Goal: Book appointment/travel/reservation

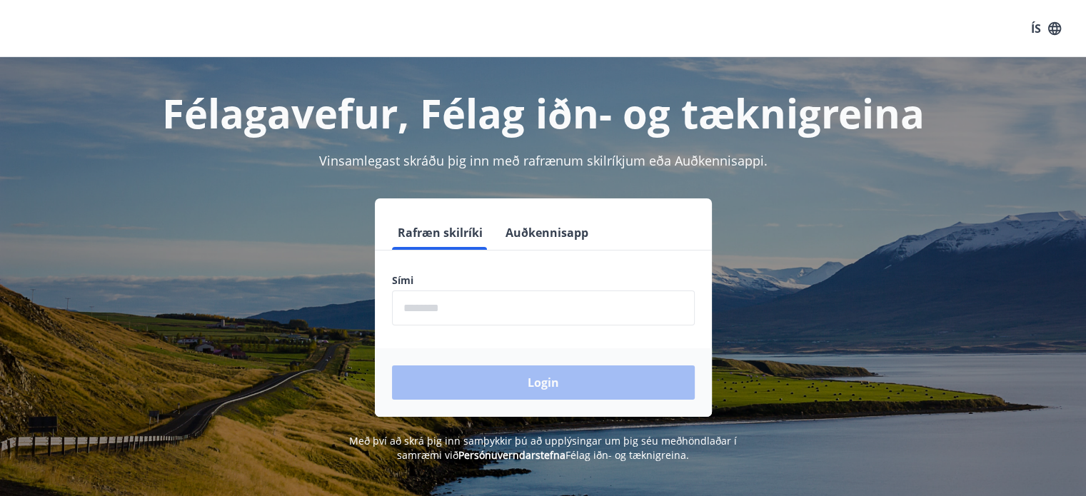
click at [949, 31] on div "ÍS" at bounding box center [543, 28] width 1086 height 57
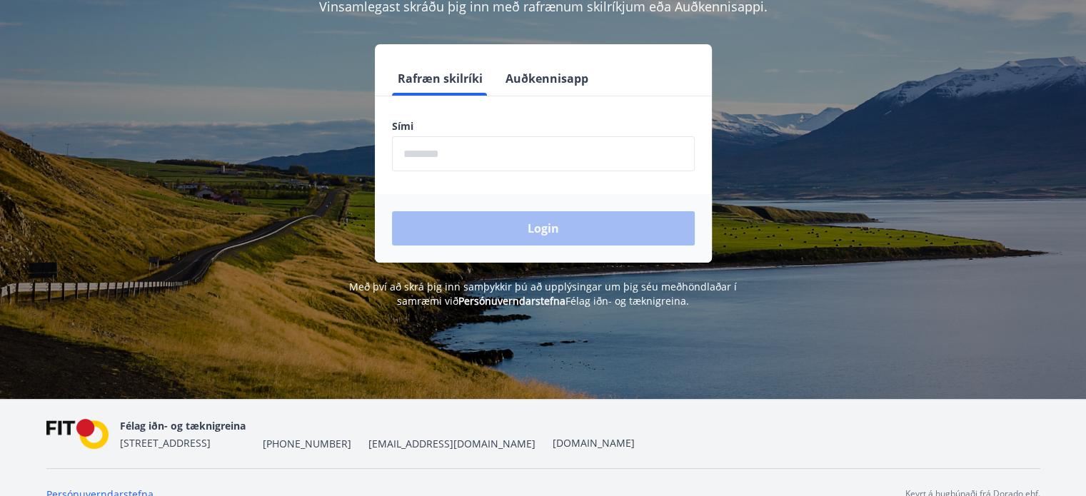
scroll to position [177, 0]
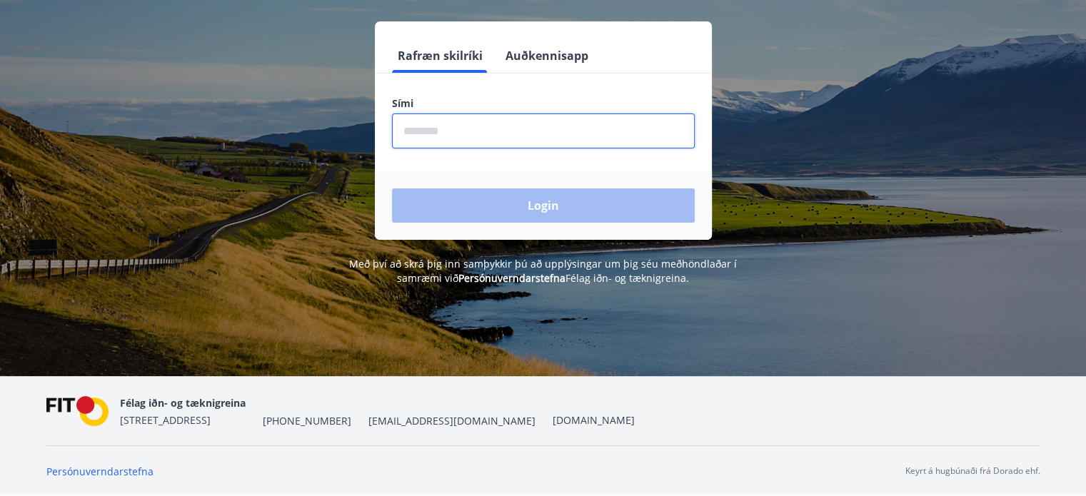
click at [591, 138] on input "phone" at bounding box center [543, 131] width 303 height 35
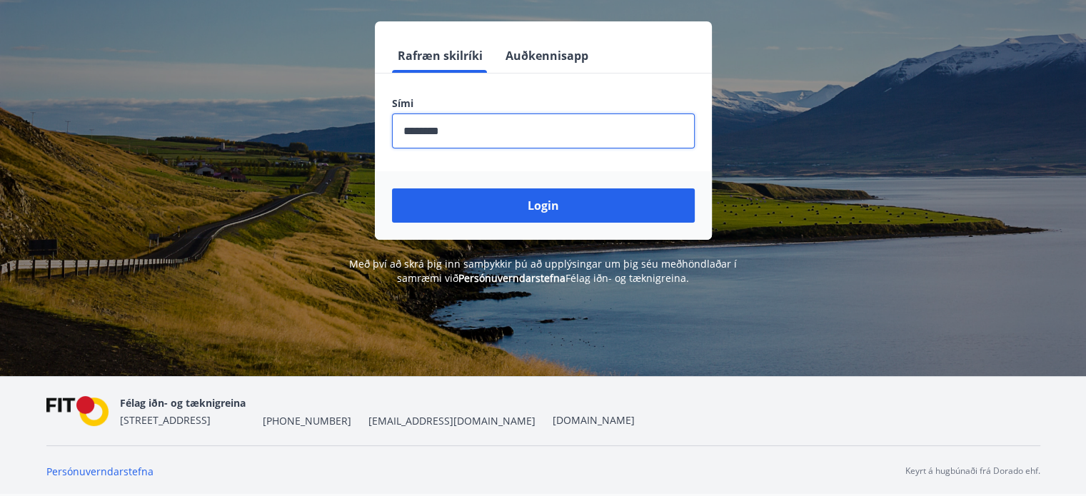
click at [392, 189] on button "Login" at bounding box center [543, 206] width 303 height 34
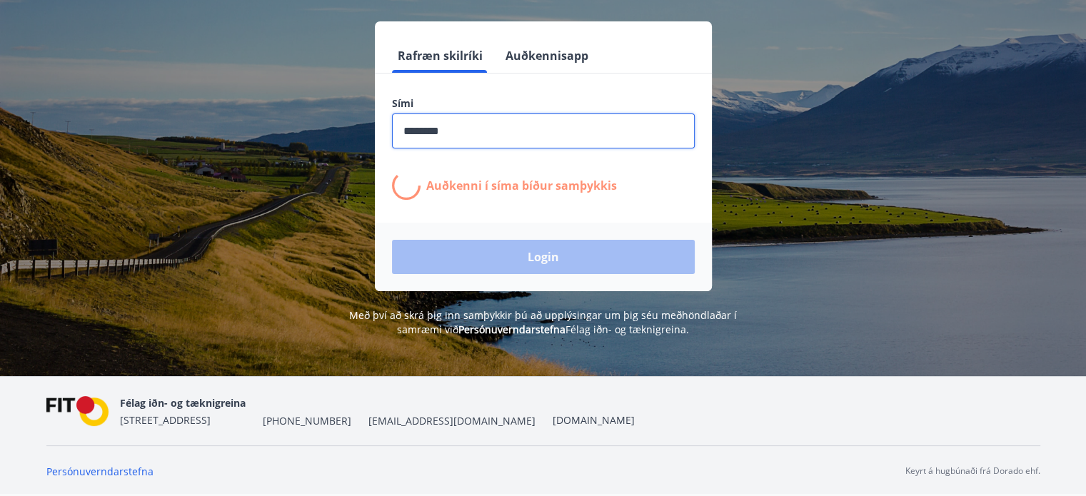
type input "********"
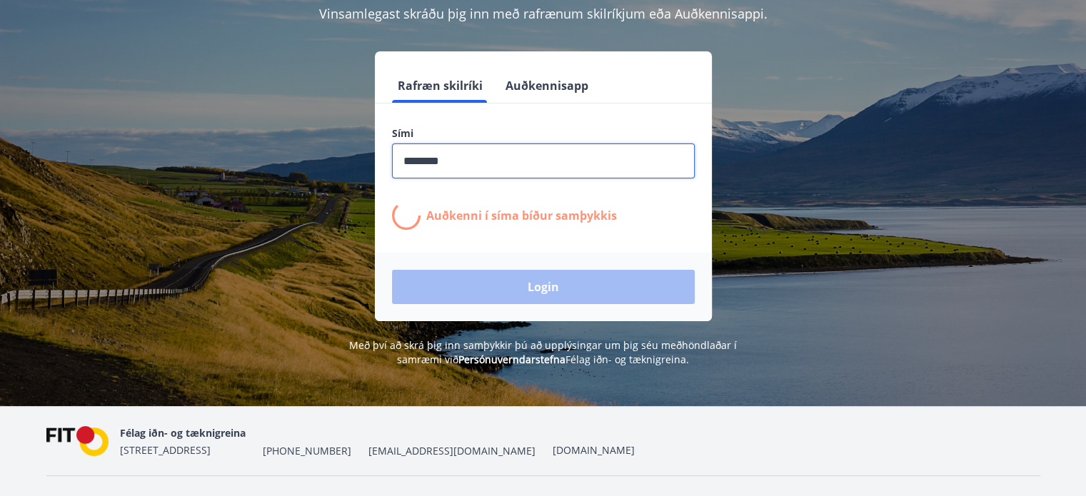
scroll to position [146, 0]
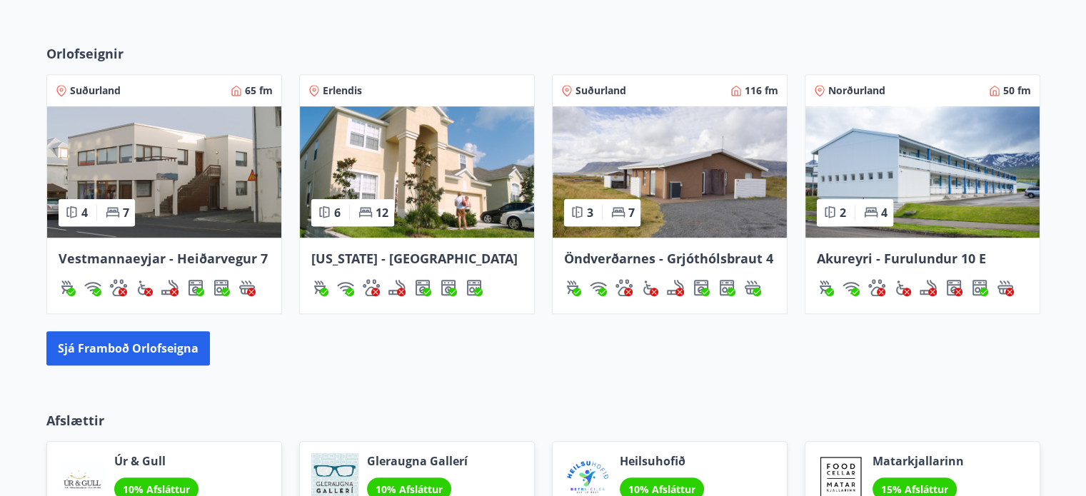
scroll to position [920, 0]
click at [165, 342] on button "Sjá framboð orlofseigna" at bounding box center [128, 348] width 164 height 34
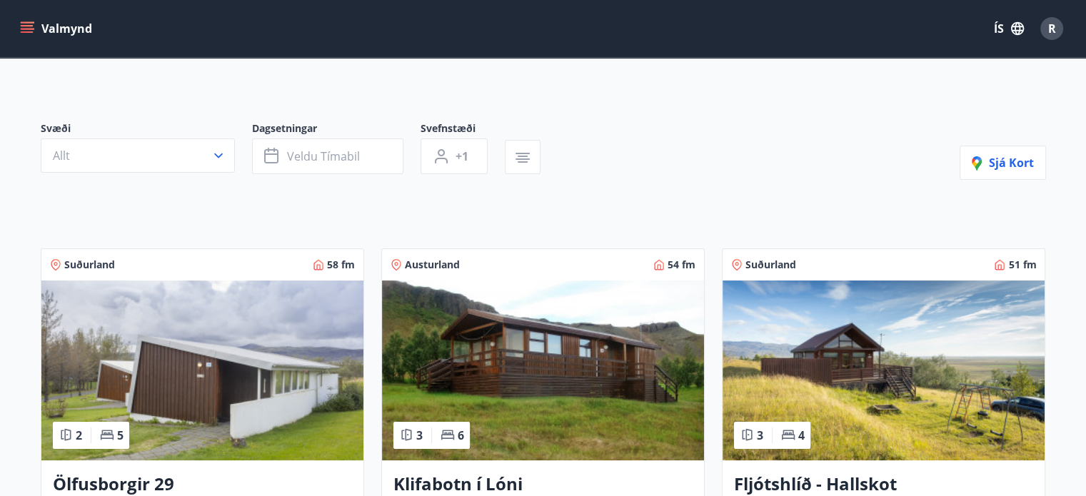
scroll to position [76, 0]
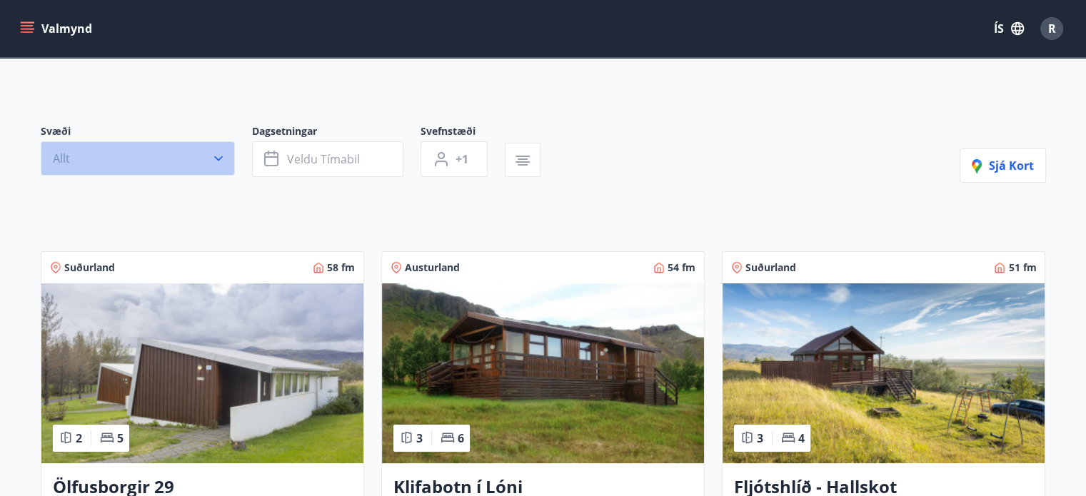
click at [208, 162] on button "Allt" at bounding box center [138, 158] width 194 height 34
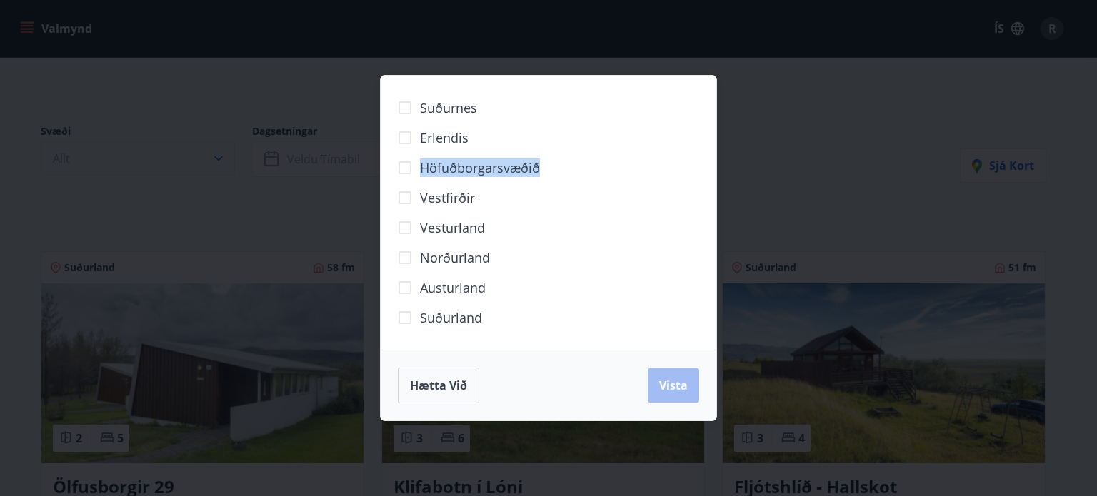
click at [208, 162] on div "Suðurnes Erlendis Höfuðborgarsvæðið [GEOGRAPHIC_DATA] [GEOGRAPHIC_DATA] [GEOGRA…" at bounding box center [548, 248] width 1097 height 496
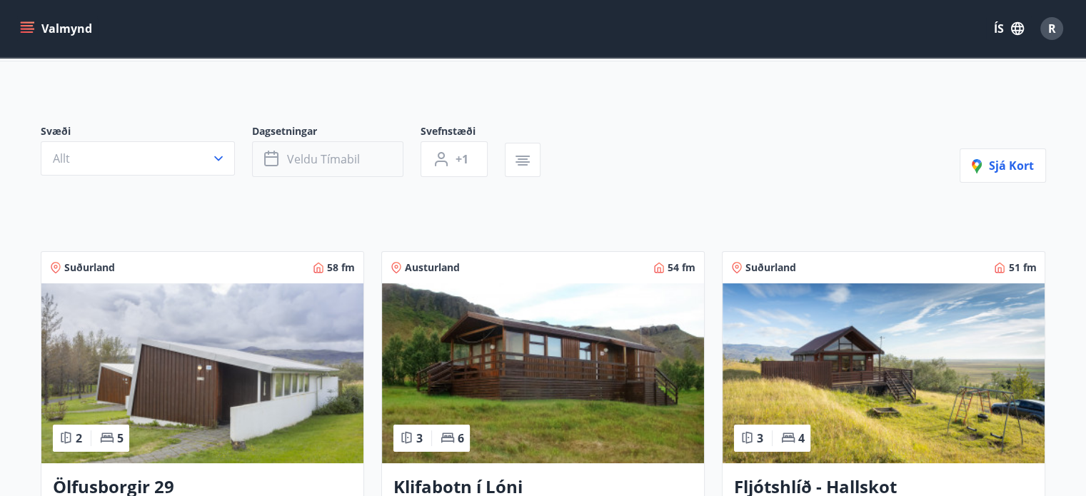
click at [306, 155] on span "Veldu tímabil" at bounding box center [323, 159] width 73 height 16
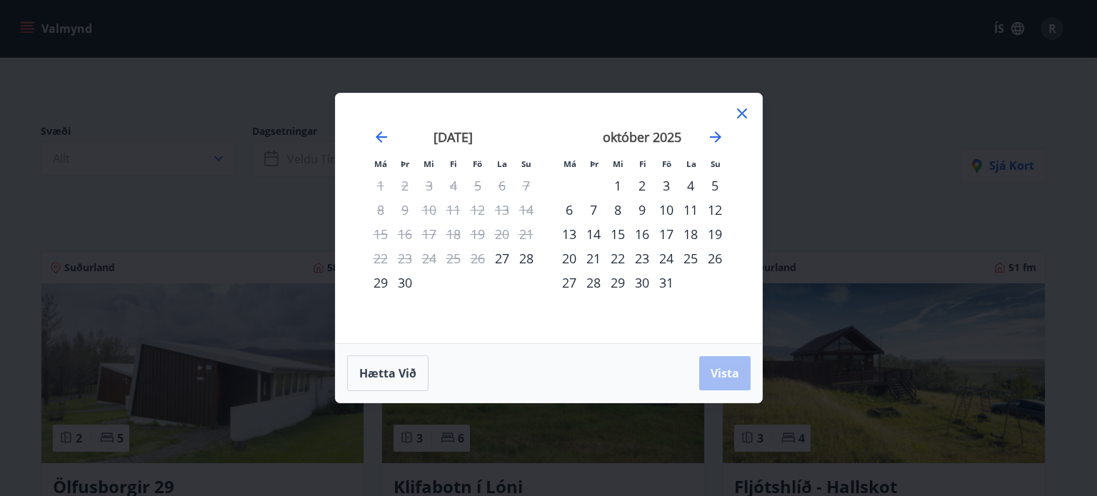
click at [663, 214] on div "10" at bounding box center [666, 210] width 24 height 24
click at [573, 234] on div "13" at bounding box center [569, 234] width 24 height 24
click at [726, 367] on span "Vista" at bounding box center [725, 374] width 29 height 16
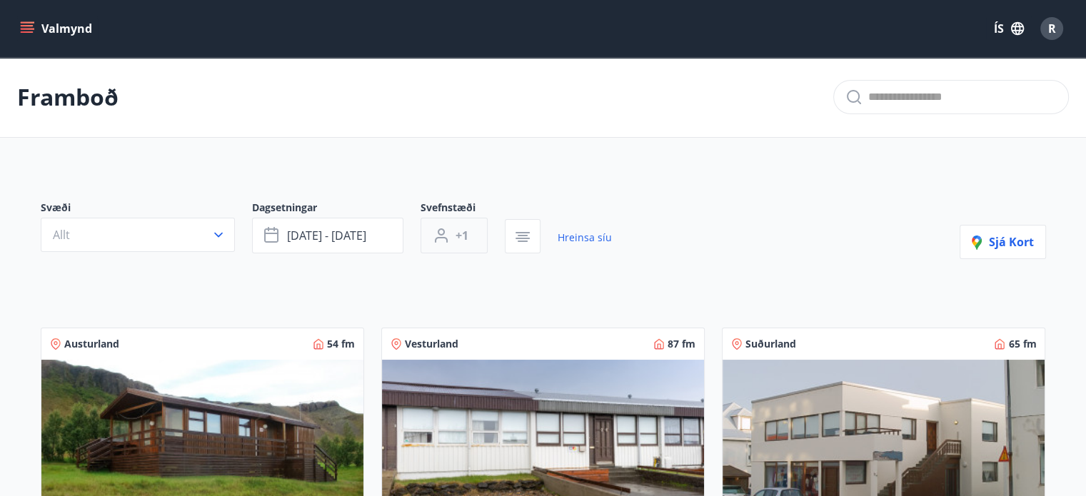
click at [440, 230] on icon "button" at bounding box center [441, 235] width 17 height 17
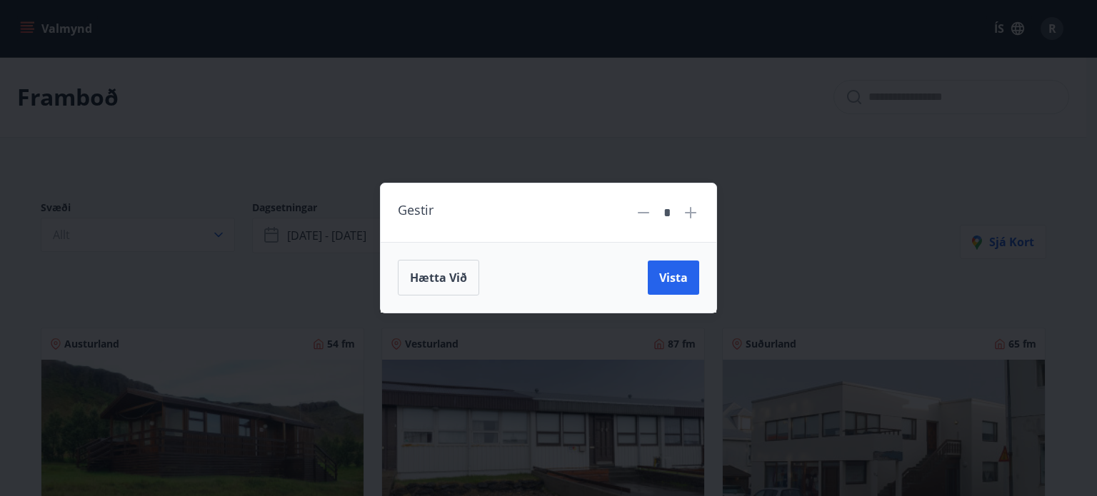
click at [632, 151] on div "Gestir * Hætta við Vista" at bounding box center [548, 248] width 1097 height 496
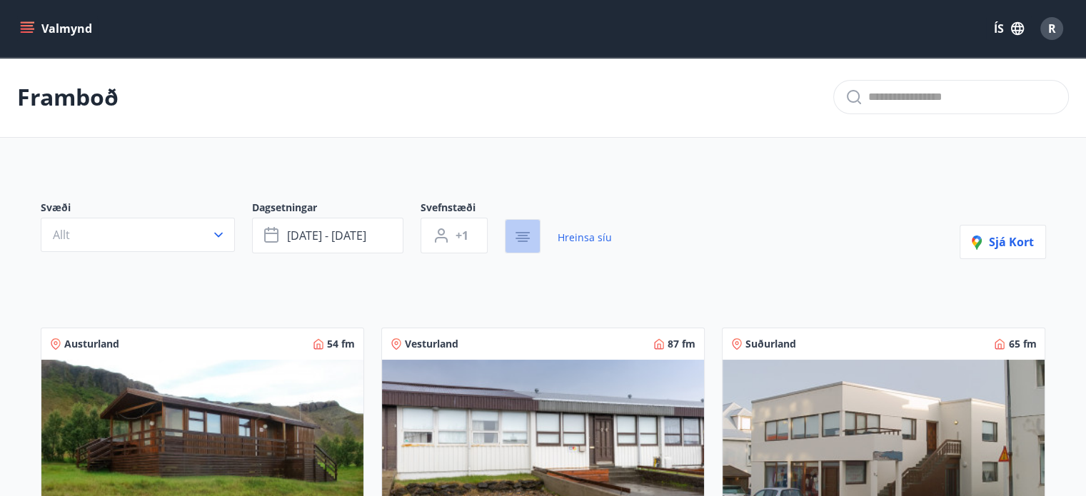
click at [529, 229] on icon "button" at bounding box center [522, 237] width 17 height 17
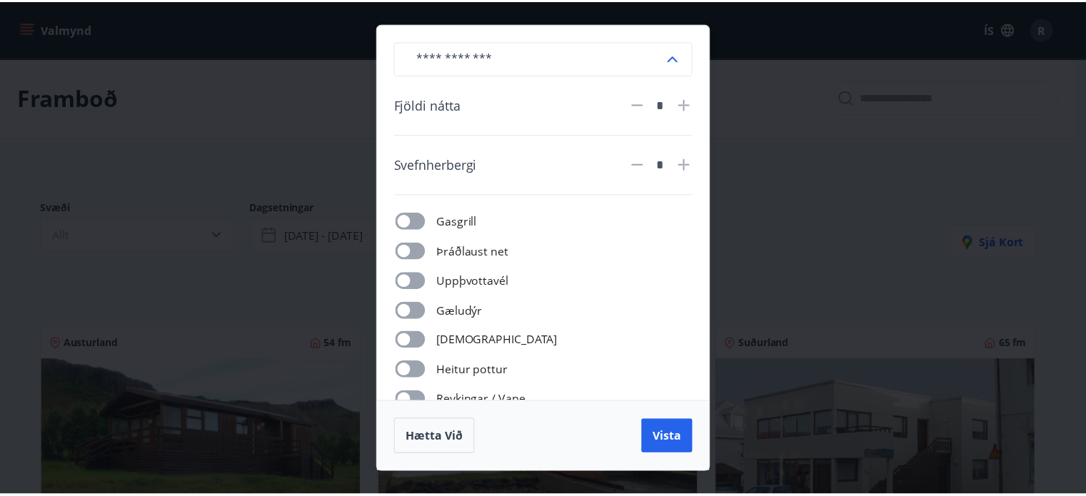
scroll to position [121, 0]
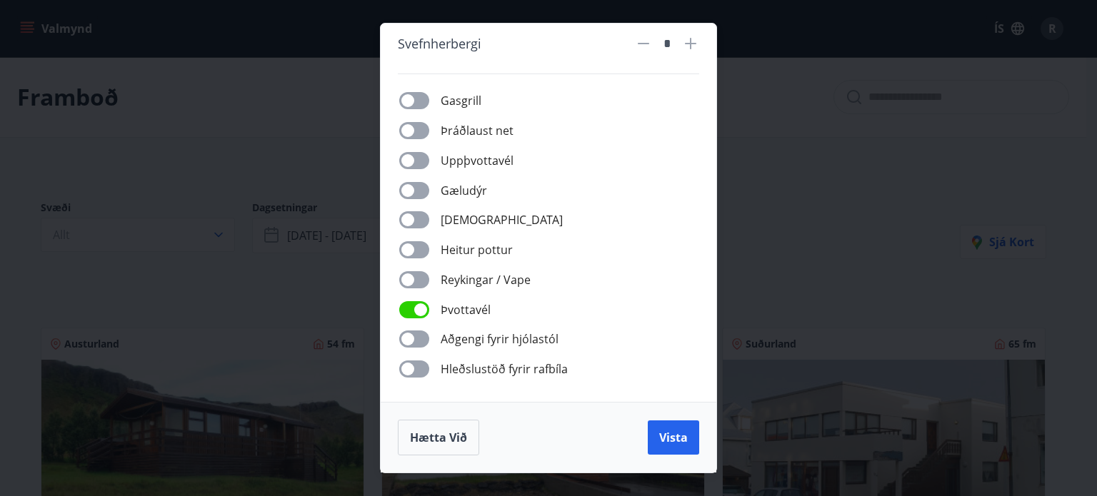
click at [398, 304] on div "​ Fjöldi nátta * Svefnherbergi * Gasgrill Þráðlaust net Uppþvottavél Gæludýr Þu…" at bounding box center [549, 213] width 336 height 379
click at [425, 236] on div "Gasgrill Þráðlaust net Uppþvottavél Gæludýr Þurrkari Heitur pottur Reykingar / …" at bounding box center [557, 234] width 284 height 286
click at [423, 241] on span at bounding box center [414, 249] width 30 height 17
click at [414, 301] on span at bounding box center [414, 309] width 30 height 17
click at [677, 443] on span "Vista" at bounding box center [673, 438] width 29 height 16
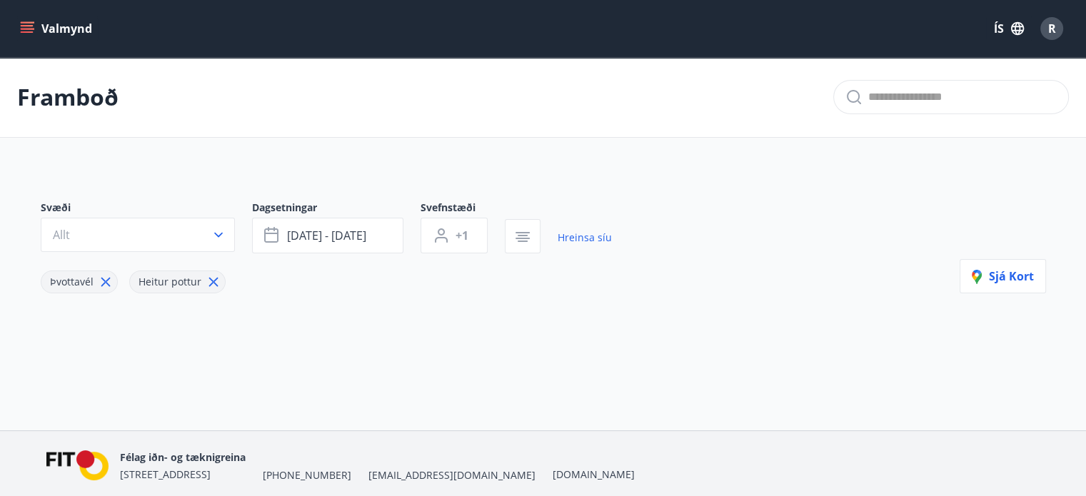
scroll to position [54, 0]
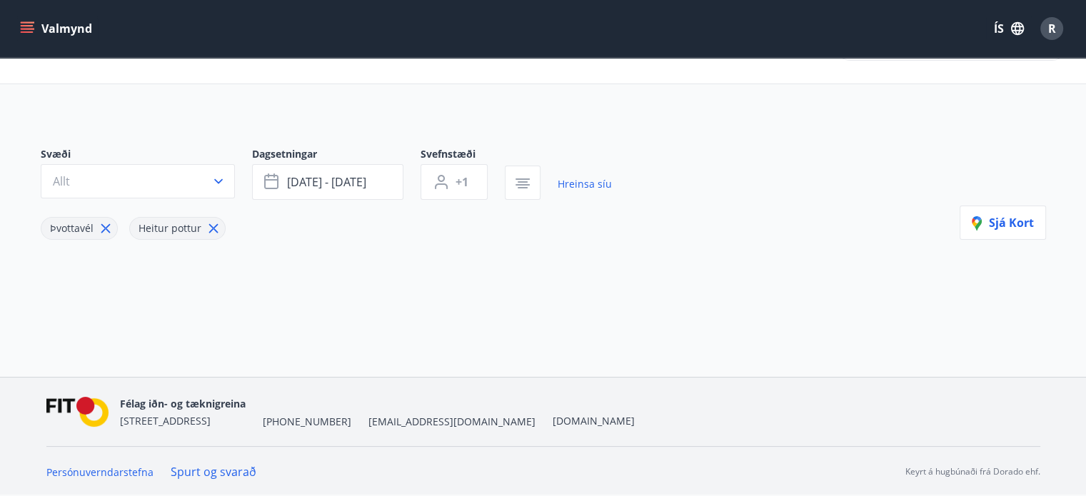
click at [101, 234] on icon at bounding box center [106, 229] width 16 height 16
click at [512, 184] on button "button" at bounding box center [523, 183] width 36 height 34
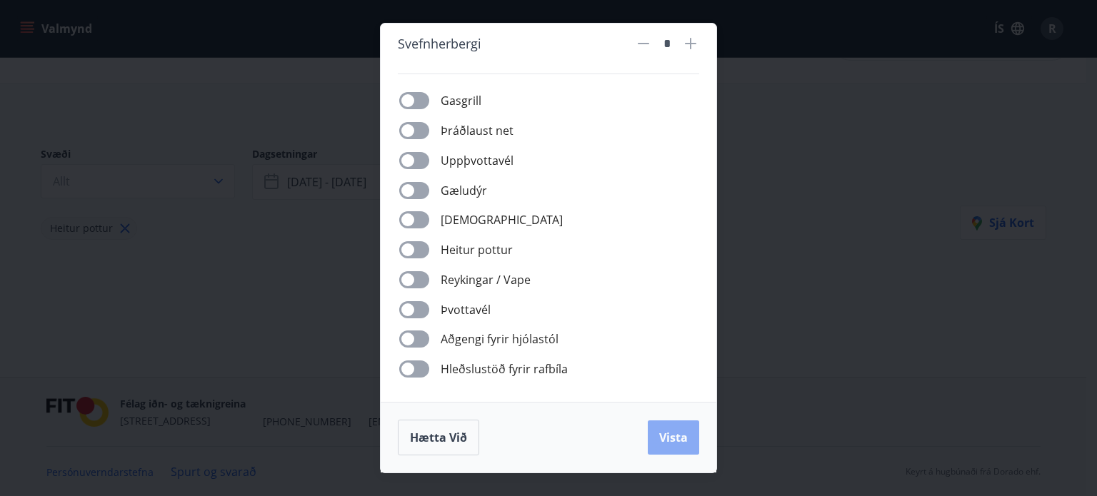
click at [688, 436] on button "Vista" at bounding box center [673, 438] width 51 height 34
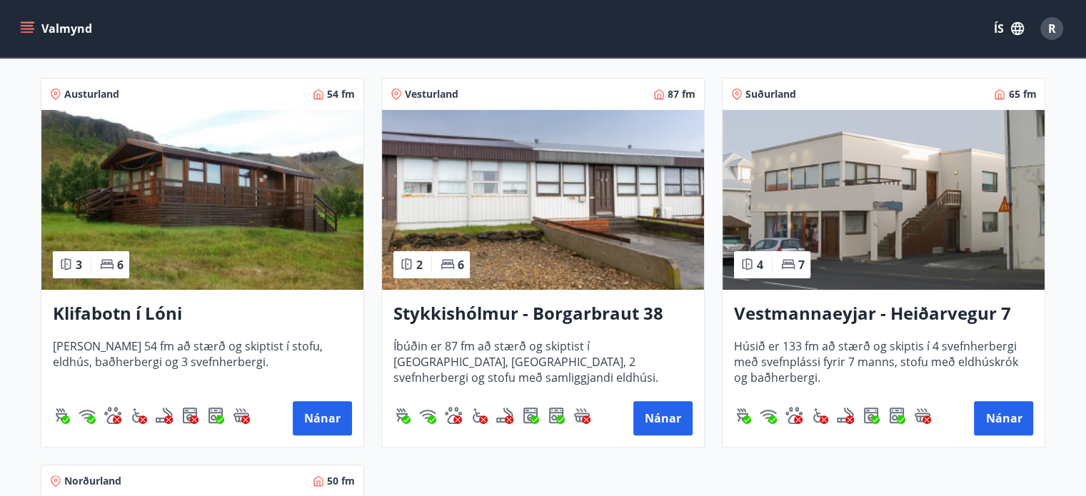
scroll to position [286, 0]
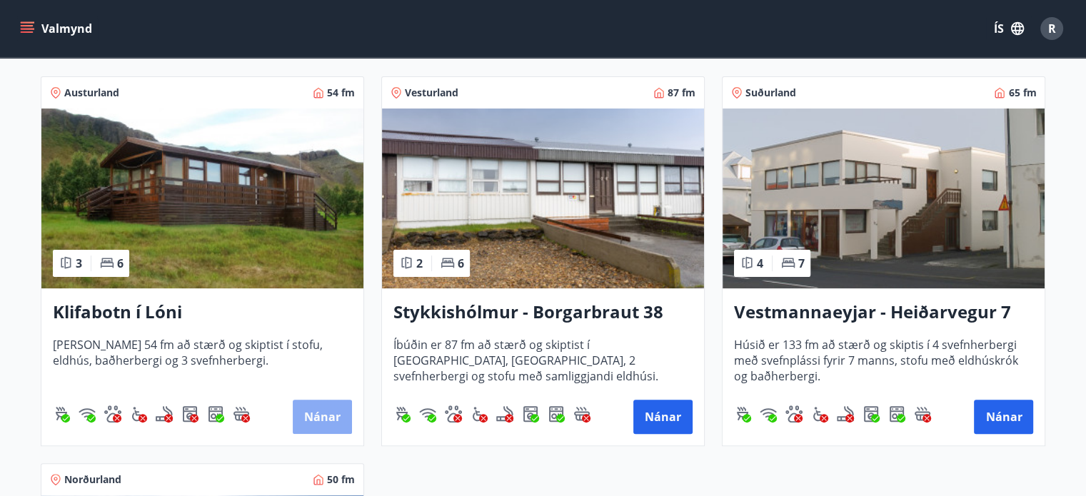
click at [307, 406] on button "Nánar" at bounding box center [322, 417] width 59 height 34
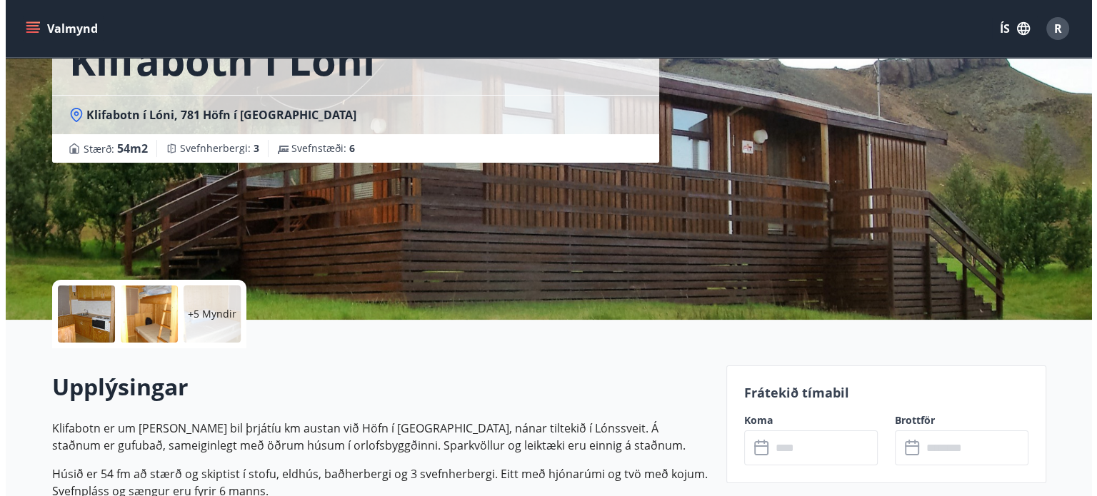
scroll to position [114, 0]
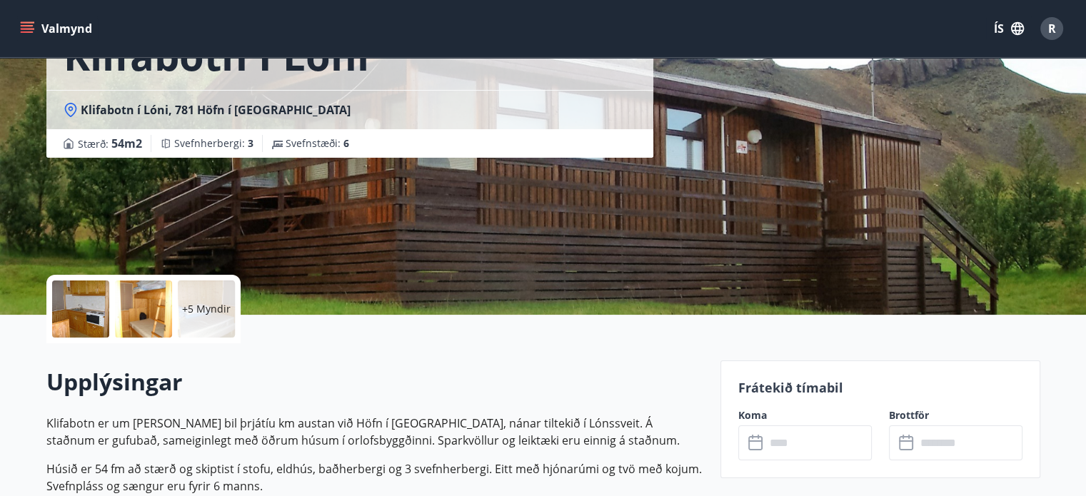
click at [215, 306] on p "+5 Myndir" at bounding box center [206, 309] width 49 height 14
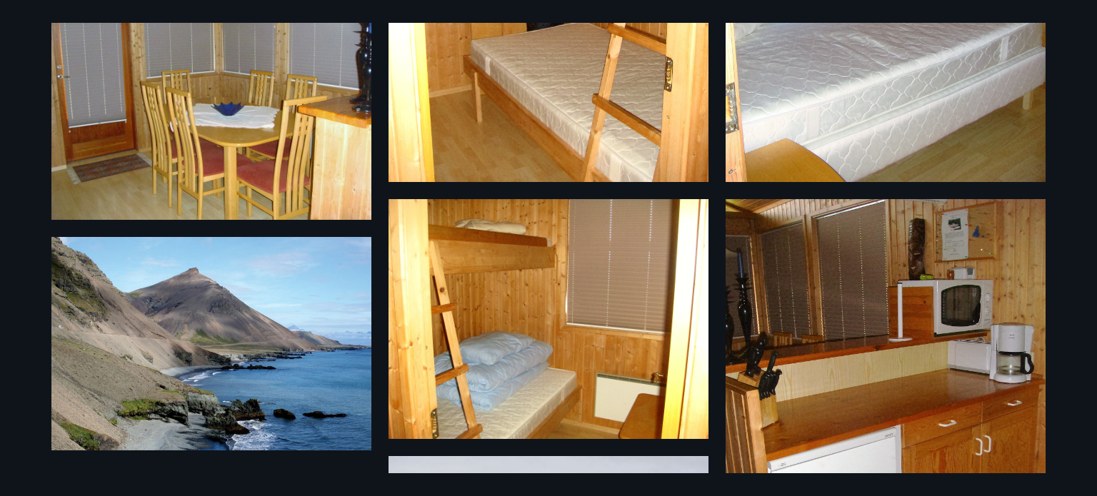
scroll to position [782, 0]
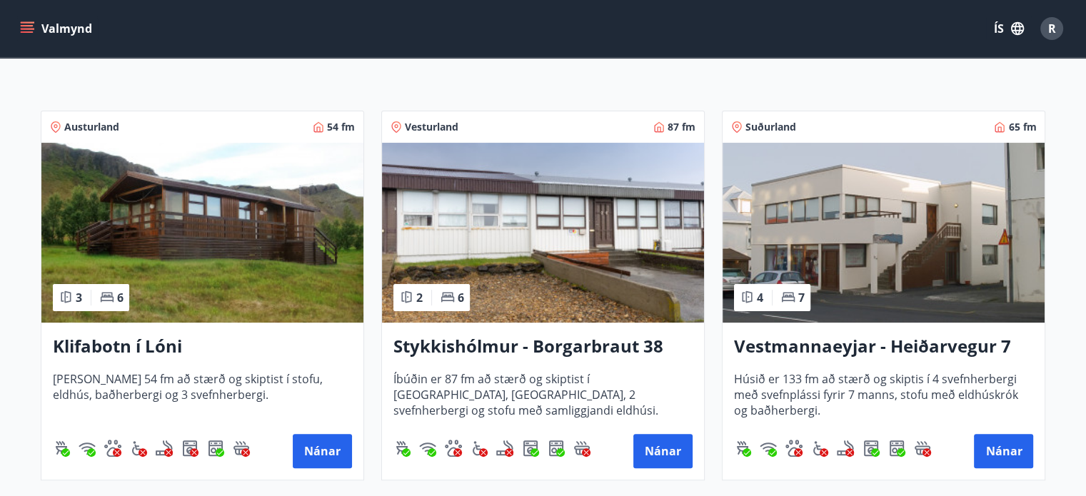
scroll to position [256, 0]
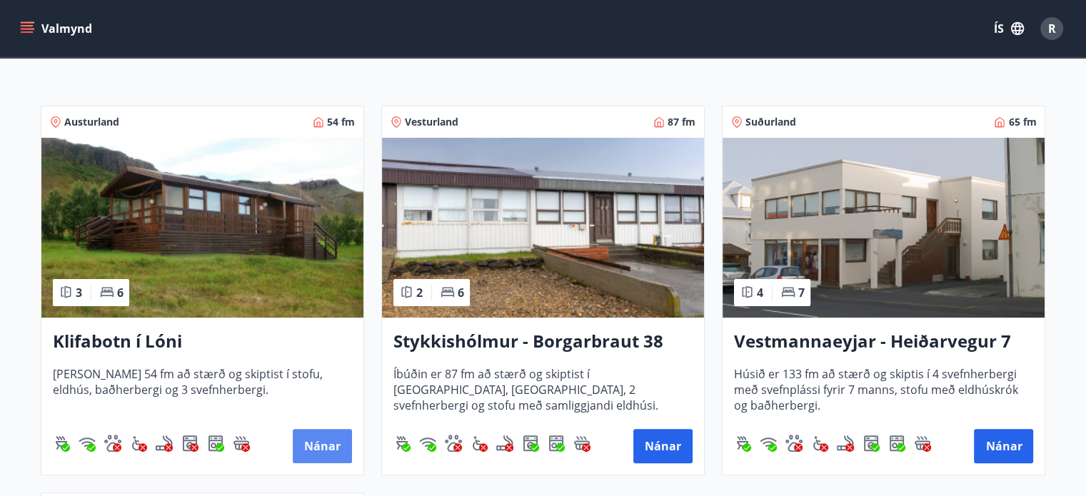
click at [331, 445] on button "Nánar" at bounding box center [322, 446] width 59 height 34
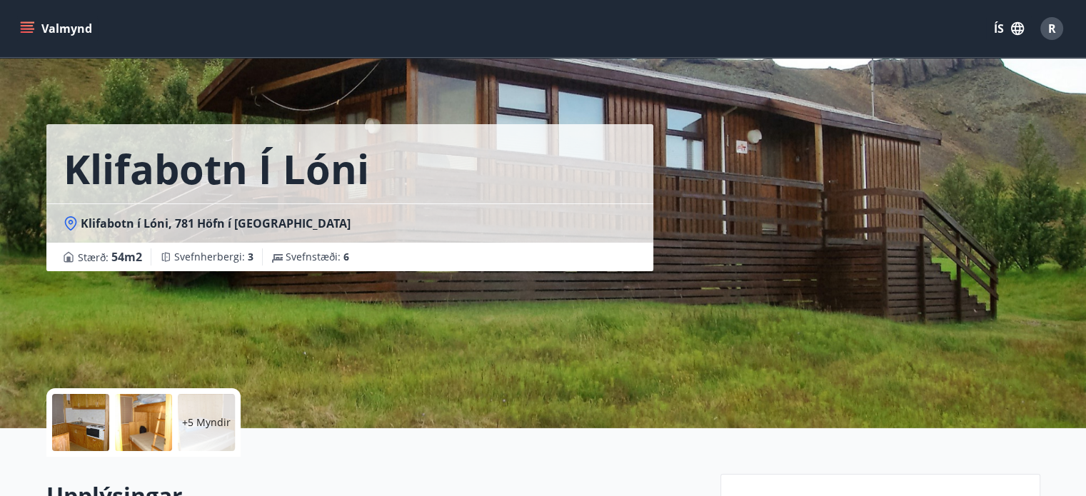
click at [70, 224] on icon at bounding box center [71, 223] width 14 height 14
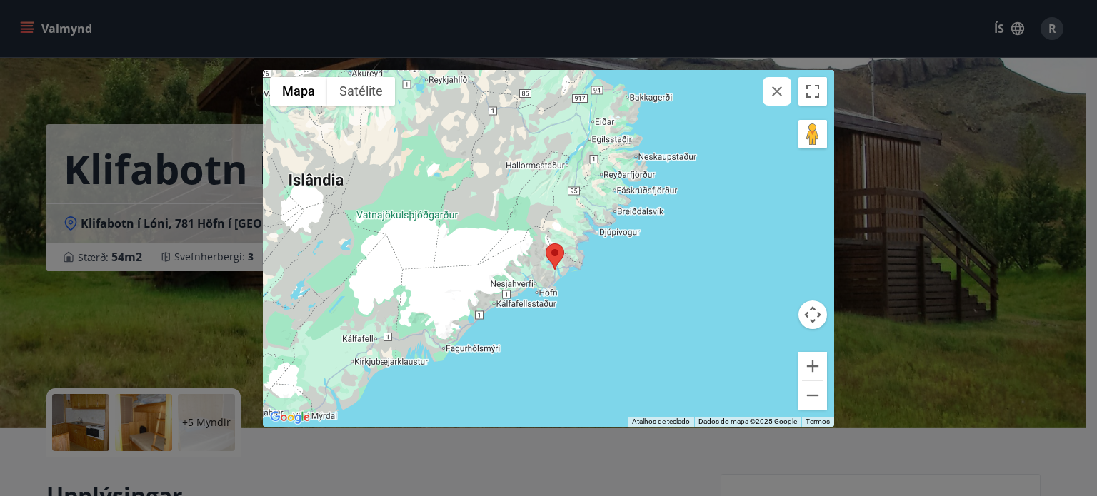
click at [108, 34] on div "← Mover para a esquerda → Mover para a direita ↑ Mover para cima ↓ Mover para b…" at bounding box center [548, 248] width 1097 height 496
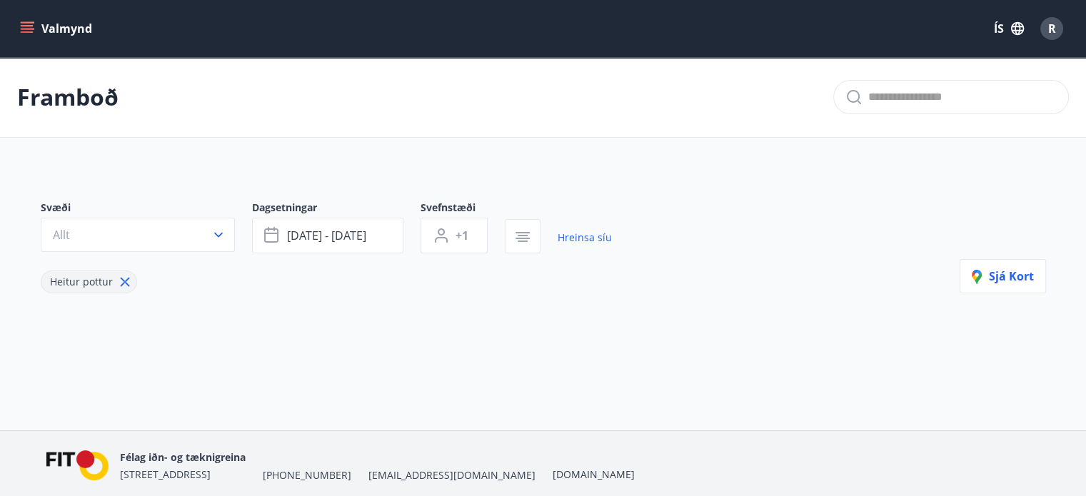
scroll to position [54, 0]
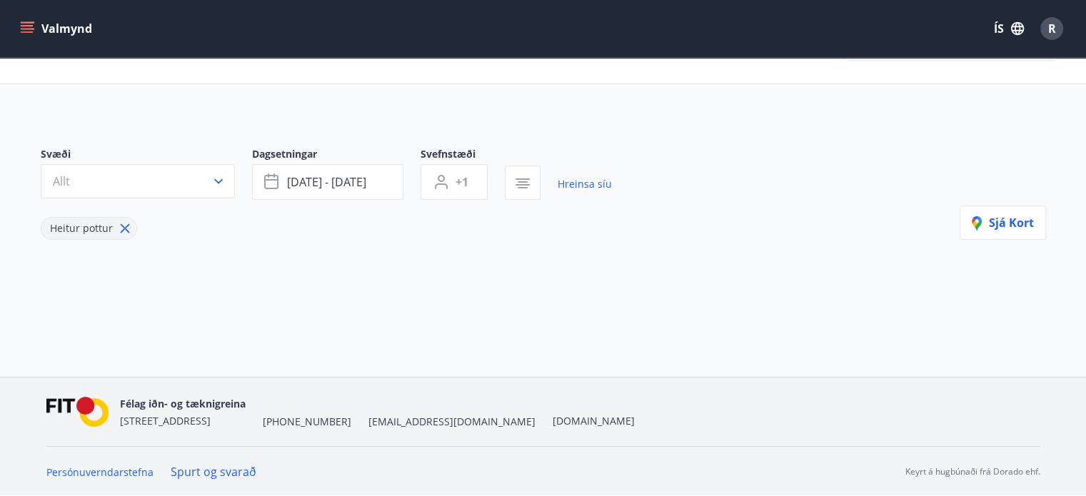
click at [120, 230] on icon at bounding box center [124, 228] width 9 height 9
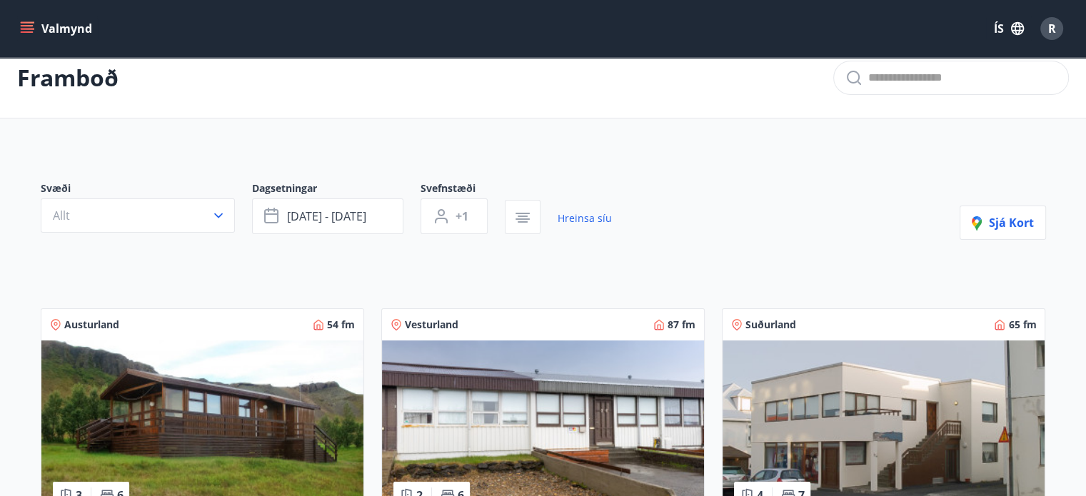
scroll to position [54, 0]
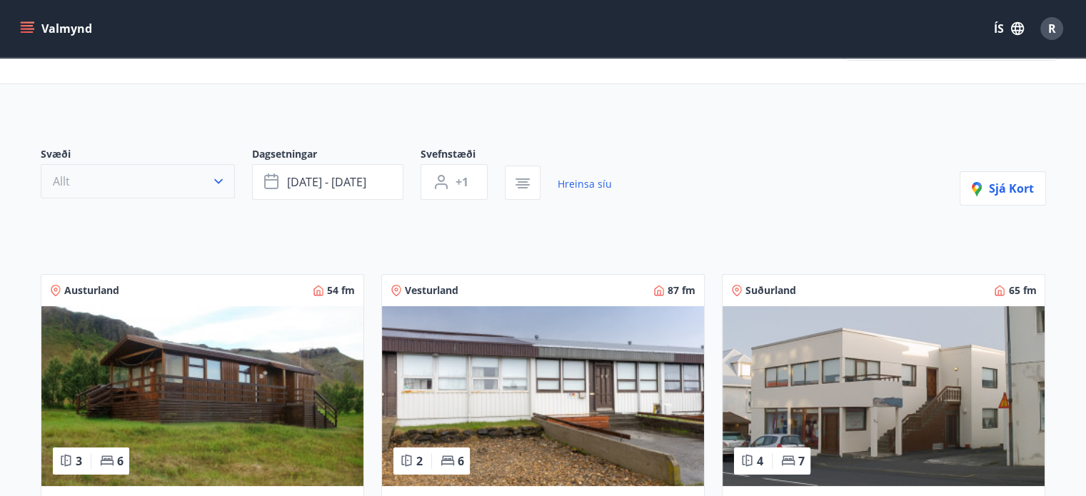
click at [202, 194] on button "Allt" at bounding box center [138, 181] width 194 height 34
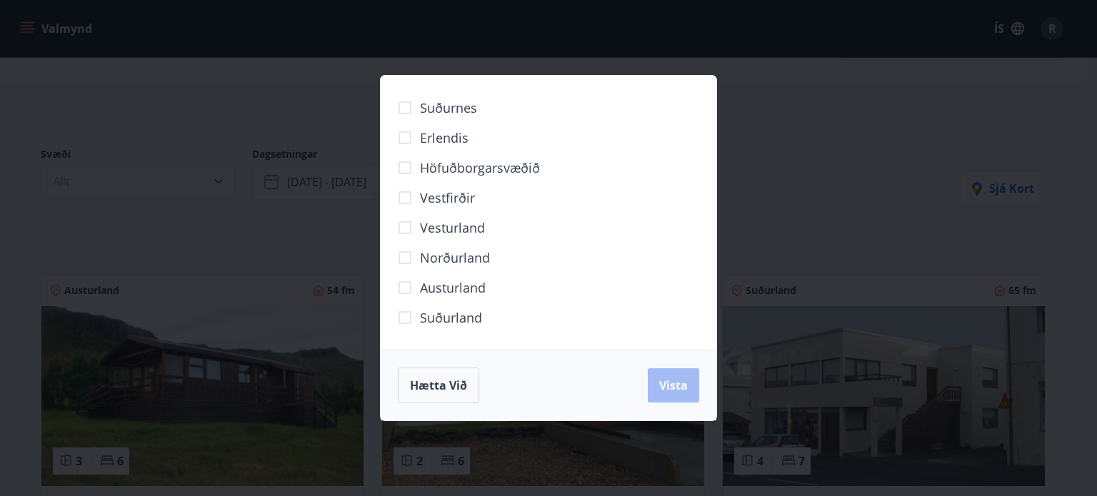
click at [453, 112] on span "Suðurnes" at bounding box center [448, 108] width 57 height 19
click at [471, 165] on span "Höfuðborgarsvæðið" at bounding box center [480, 168] width 120 height 19
click at [456, 121] on label "Suðurnes" at bounding box center [433, 108] width 87 height 30
click at [669, 381] on span "Vista" at bounding box center [673, 386] width 29 height 16
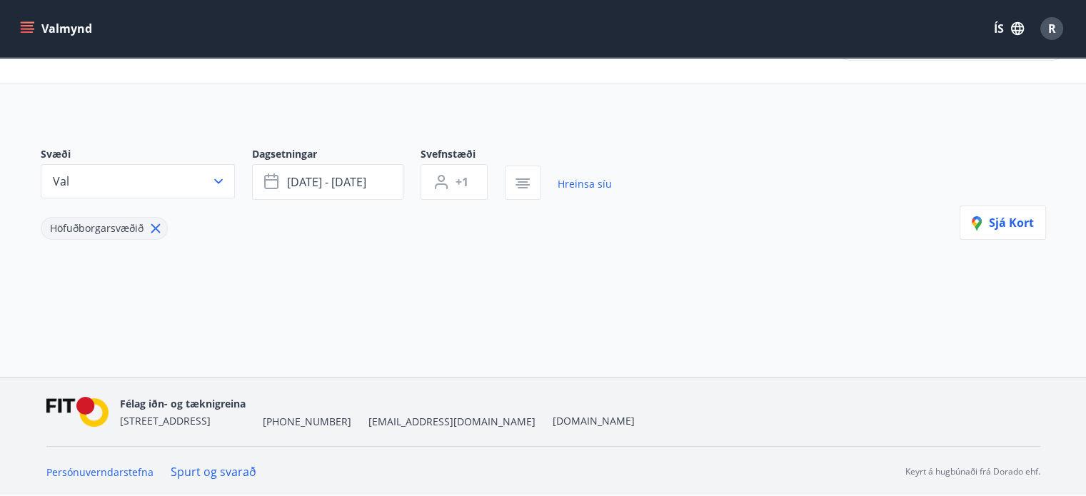
click at [149, 222] on icon at bounding box center [156, 229] width 16 height 16
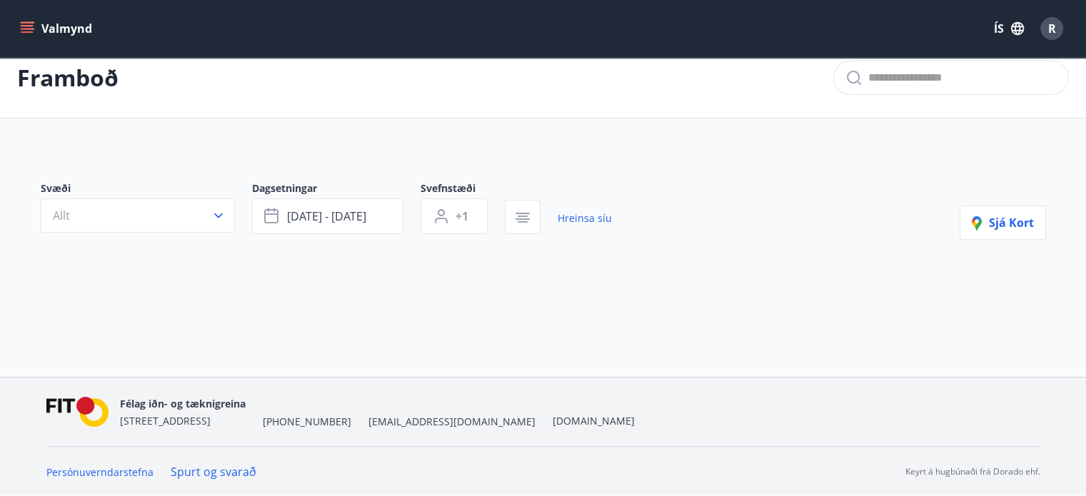
scroll to position [54, 0]
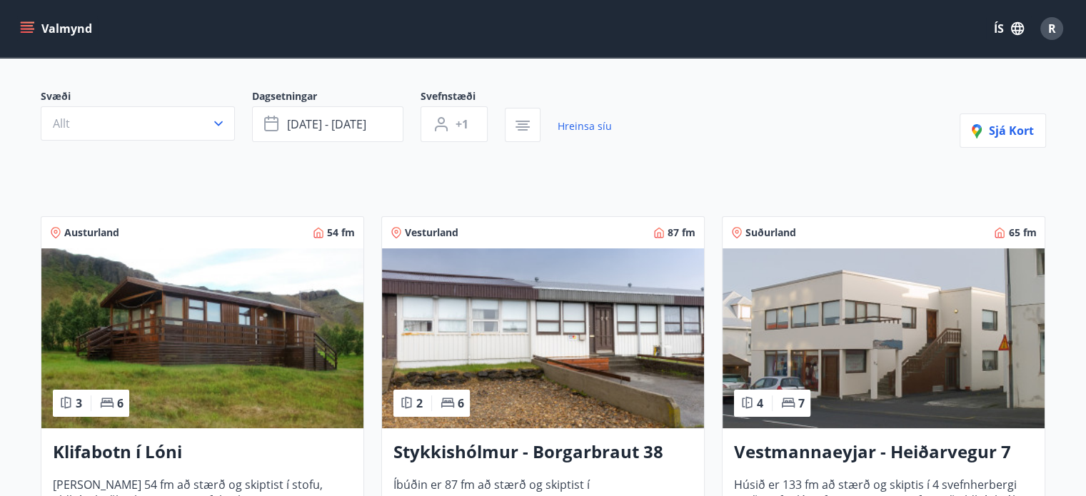
scroll to position [0, 0]
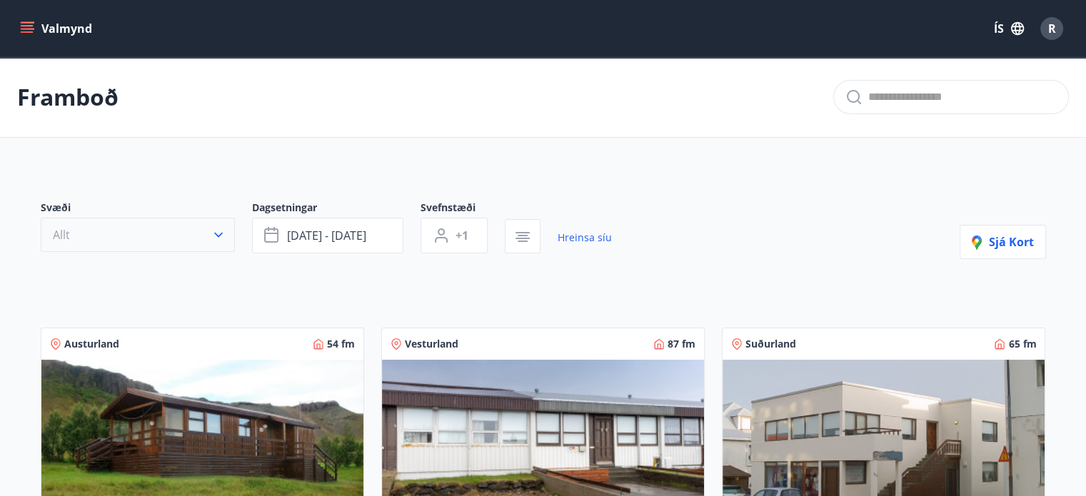
click at [212, 234] on icon "button" at bounding box center [218, 235] width 14 height 14
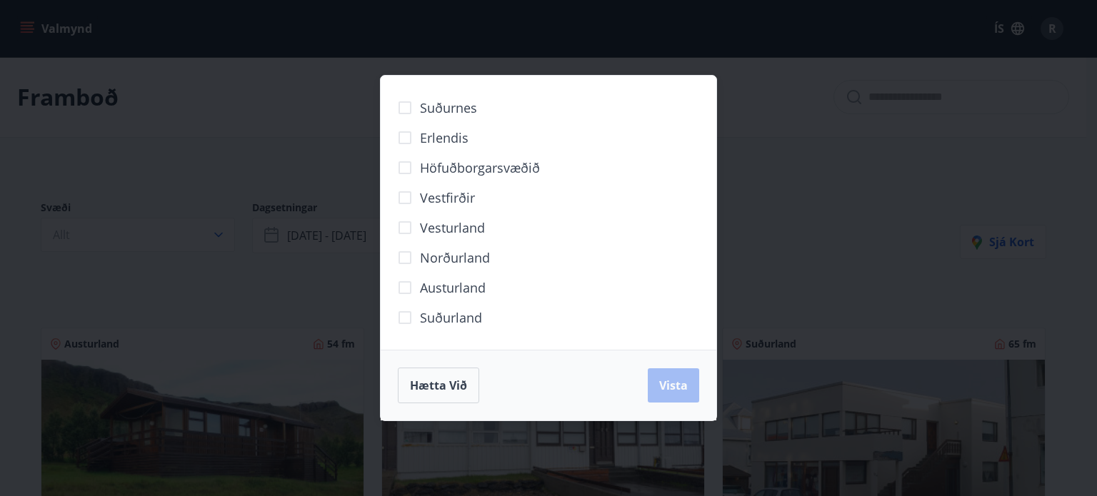
click at [231, 115] on div "Suðurnes Erlendis Höfuðborgarsvæðið [GEOGRAPHIC_DATA] [GEOGRAPHIC_DATA] [GEOGRA…" at bounding box center [548, 248] width 1097 height 496
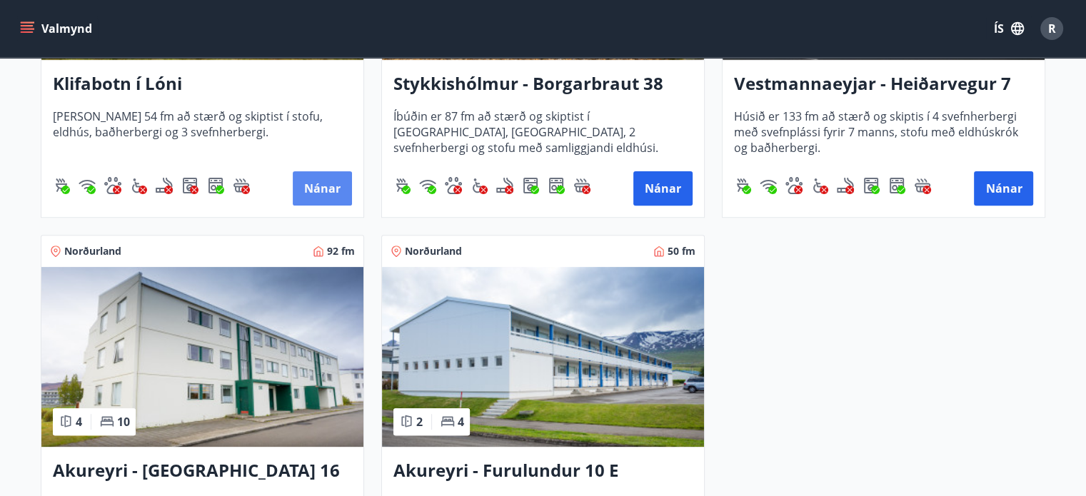
scroll to position [603, 0]
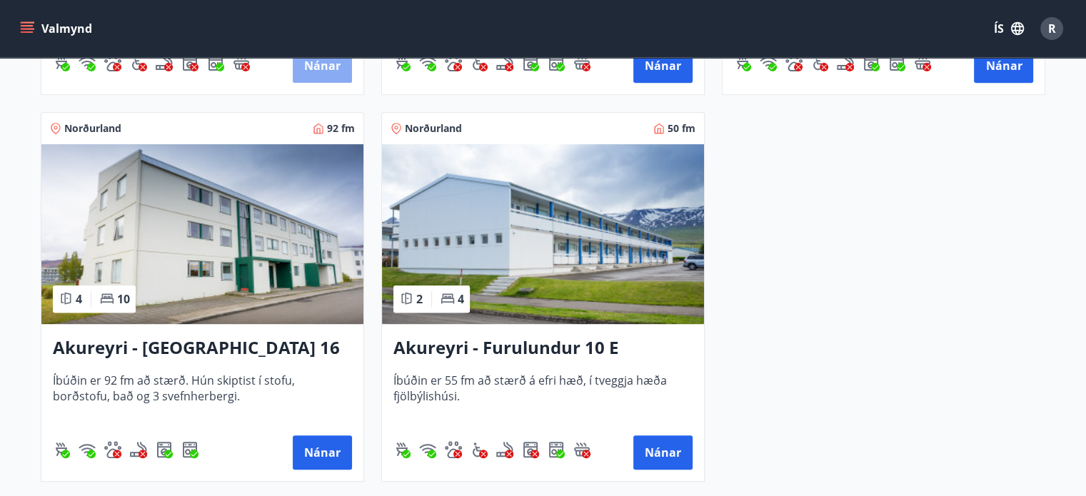
click at [296, 62] on button "Nánar" at bounding box center [322, 66] width 59 height 34
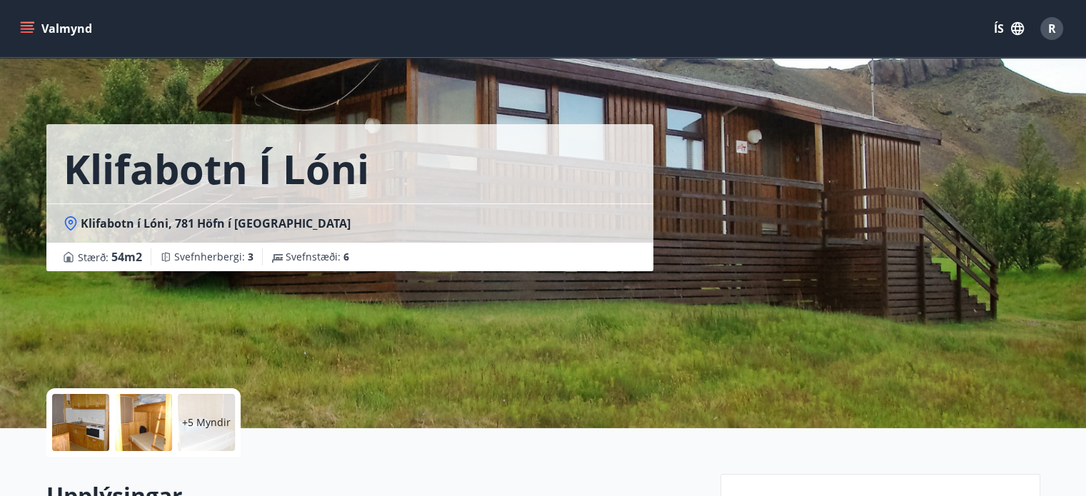
click at [71, 225] on icon at bounding box center [70, 222] width 5 height 5
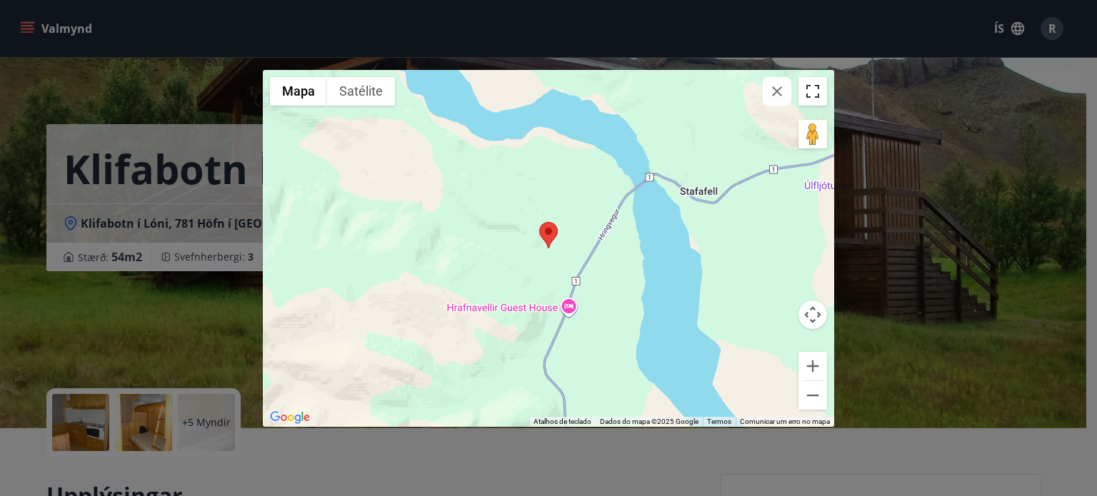
click at [814, 101] on button "Ativar/desativar vista de ecrã inteiro" at bounding box center [813, 91] width 29 height 29
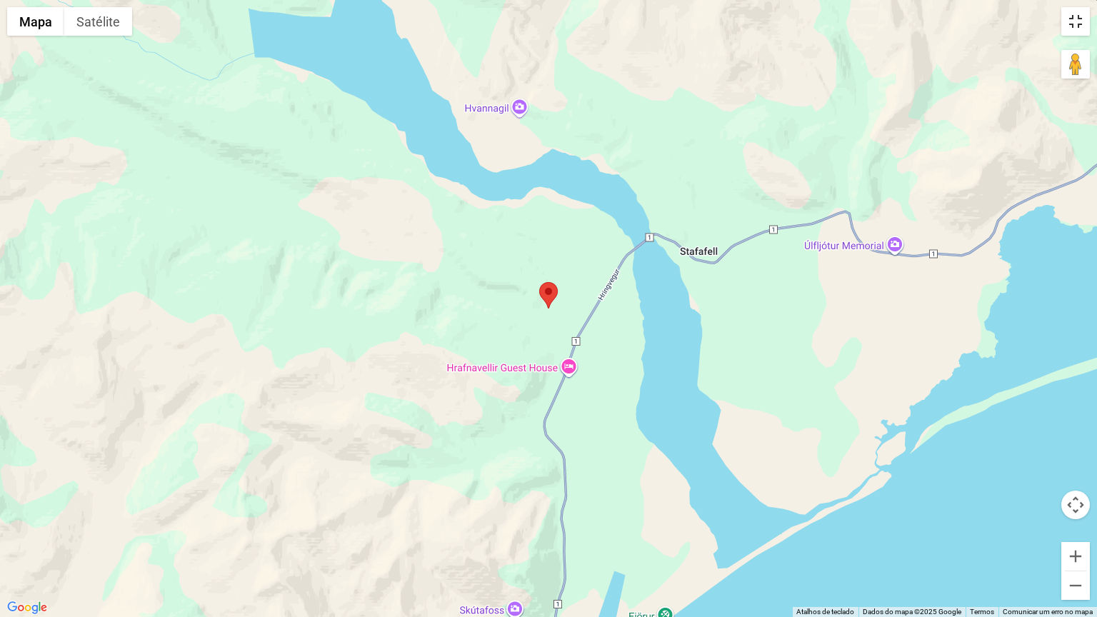
click at [1079, 29] on button "Ativar/desativar vista de ecrã inteiro" at bounding box center [1075, 21] width 29 height 29
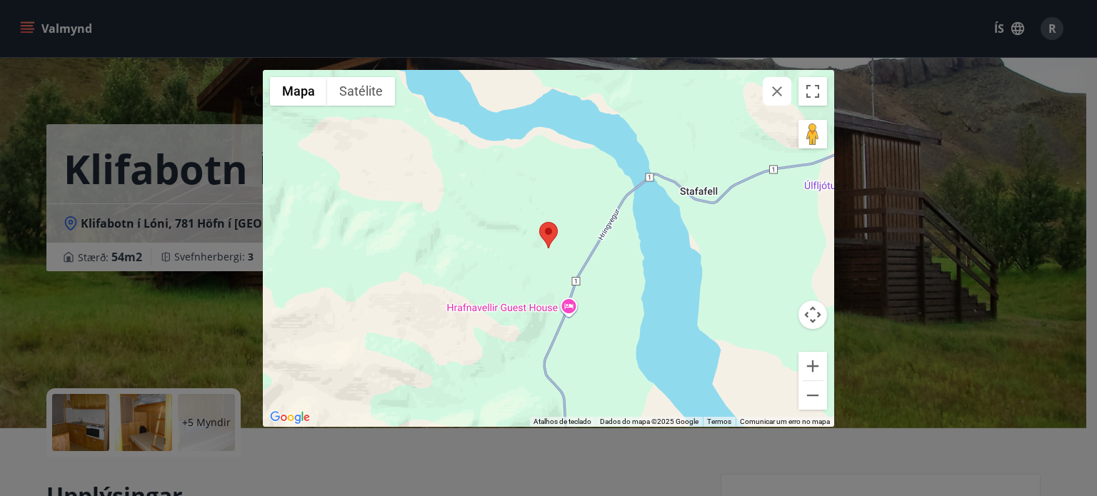
click at [255, 40] on div "← Mover para a esquerda → Mover para a direita ↑ Mover para cima ↓ Mover para b…" at bounding box center [548, 248] width 1097 height 496
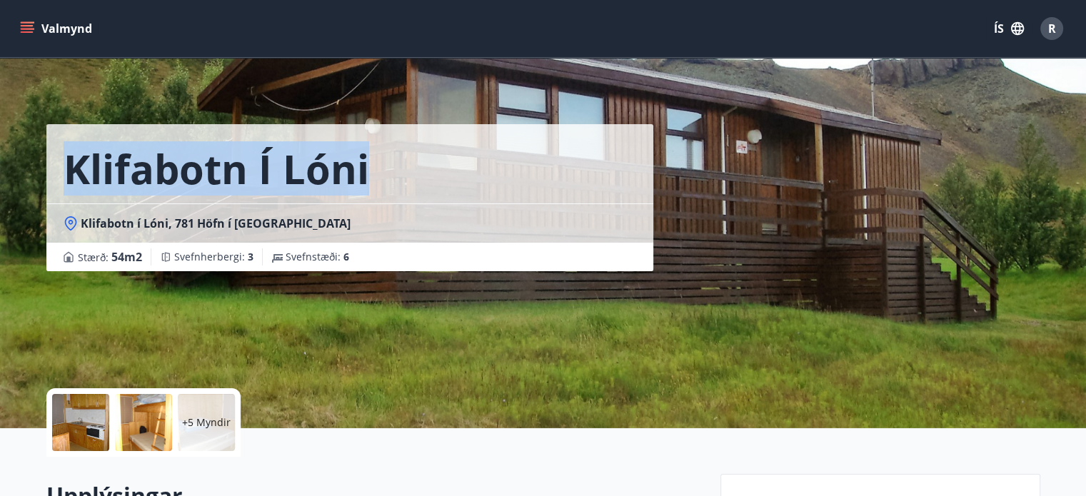
drag, startPoint x: 38, startPoint y: 164, endPoint x: 403, endPoint y: 185, distance: 365.6
click at [403, 185] on div "Klifabotn í Lóni Klifabotn í Lóni, 781 Höfn í Hornafirði Stærð : 54 m2 [GEOGRAP…" at bounding box center [543, 214] width 1029 height 429
copy h1 "Klifabotn í Lóni"
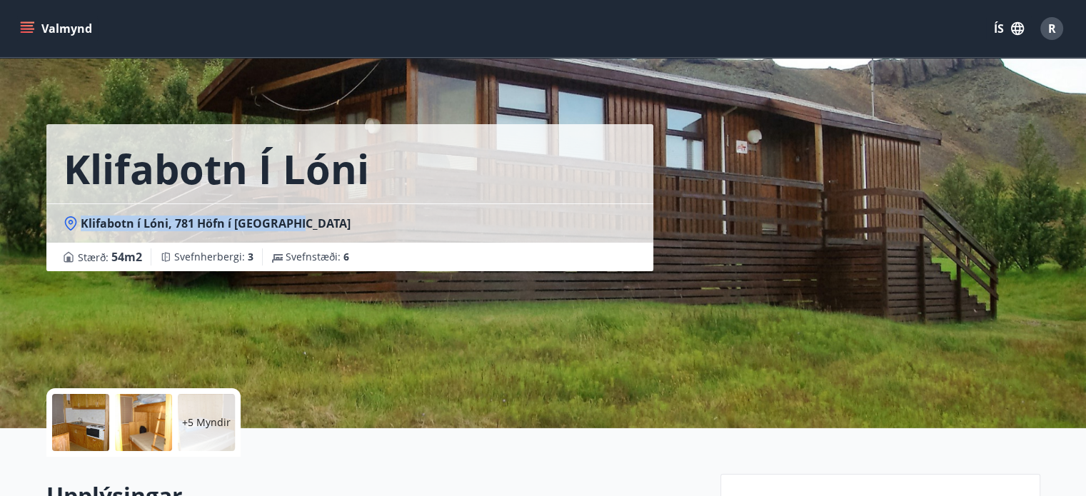
drag, startPoint x: 80, startPoint y: 224, endPoint x: 304, endPoint y: 233, distance: 224.5
click at [304, 233] on div "Klifabotn í Lóni, 781 Höfn í [GEOGRAPHIC_DATA]" at bounding box center [349, 223] width 607 height 39
copy span "Klifabotn í Lóni, 781 Höfn í [GEOGRAPHIC_DATA]"
click at [263, 229] on span "Klifabotn í Lóni, 781 Höfn í [GEOGRAPHIC_DATA]" at bounding box center [216, 224] width 270 height 16
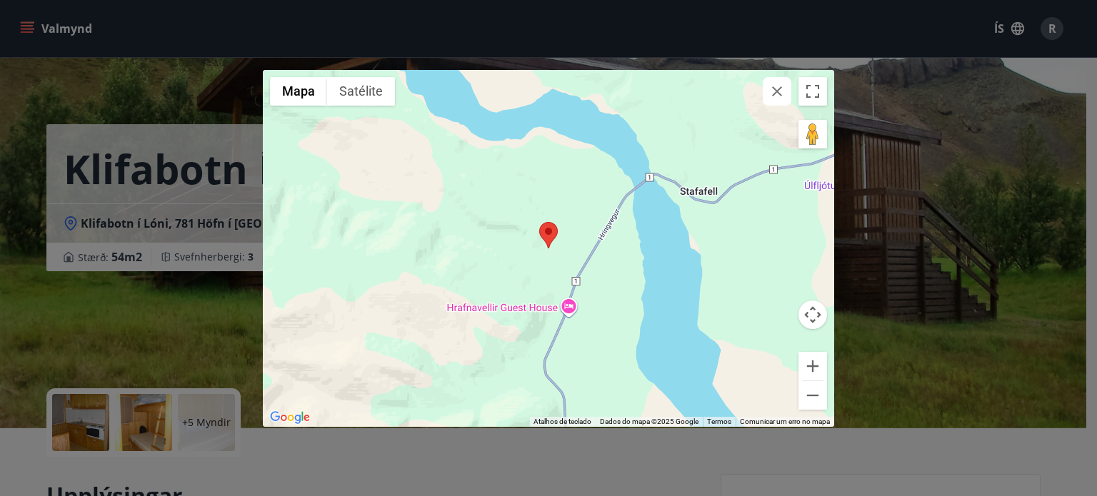
click at [233, 219] on div "← Mover para a esquerda → Mover para a direita ↑ Mover para cima ↓ Mover para b…" at bounding box center [548, 248] width 1097 height 496
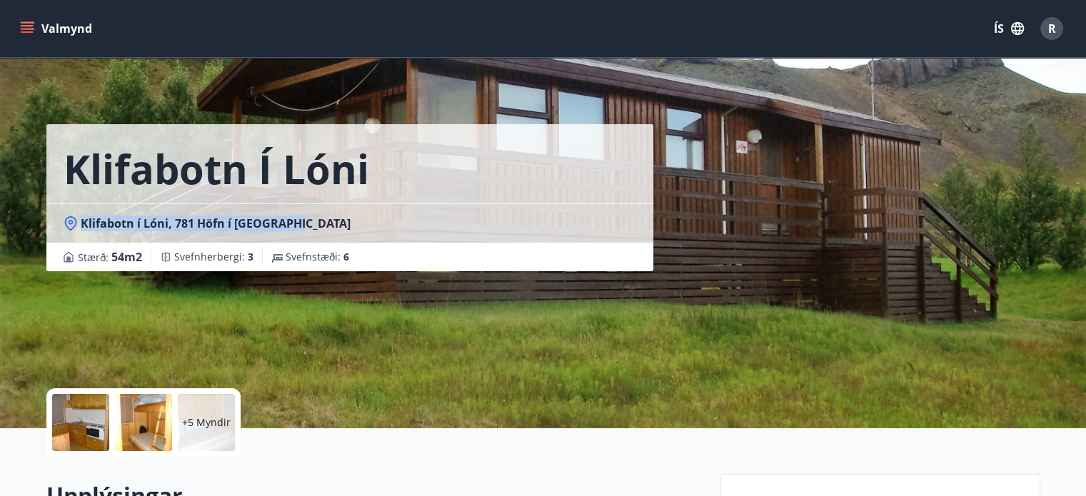
drag, startPoint x: 300, startPoint y: 227, endPoint x: 77, endPoint y: 228, distance: 222.9
click at [77, 228] on div "Klifabotn í Lóni, 781 Höfn í [GEOGRAPHIC_DATA]" at bounding box center [350, 224] width 573 height 16
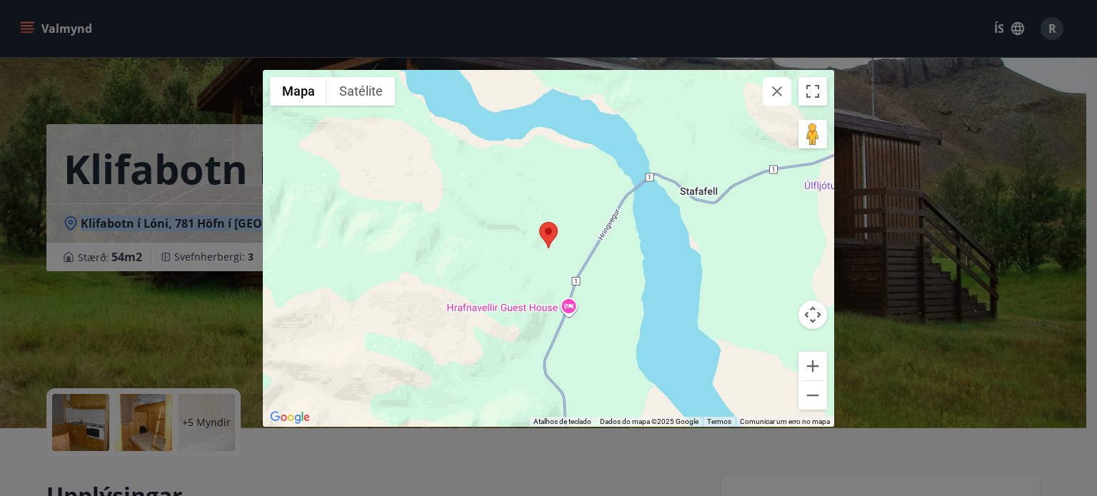
copy span "Klifabotn í Lóni, 781 Höfn í [GEOGRAPHIC_DATA]"
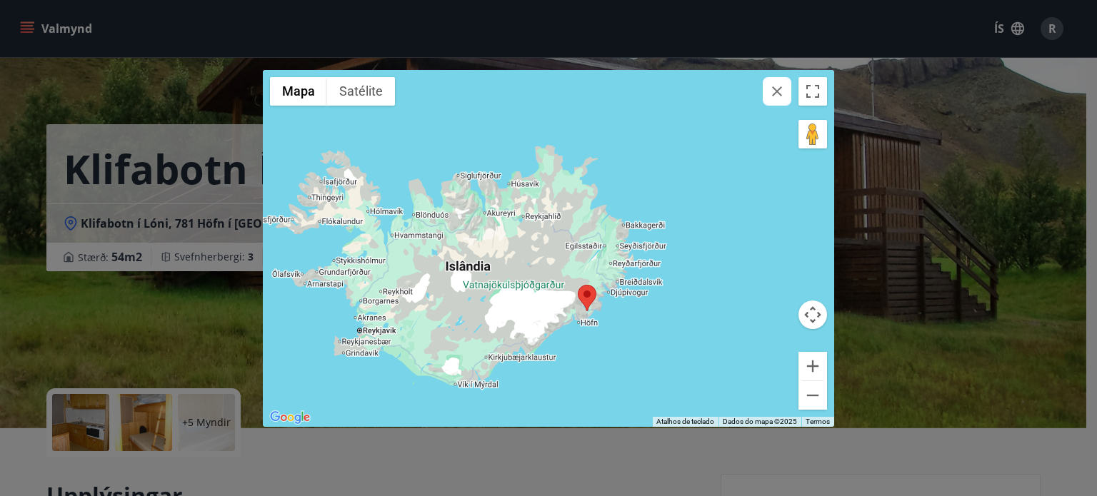
click at [451, 48] on div "← Mover para a esquerda → Mover para a direita ↑ Mover para cima ↓ Mover para b…" at bounding box center [548, 248] width 1097 height 496
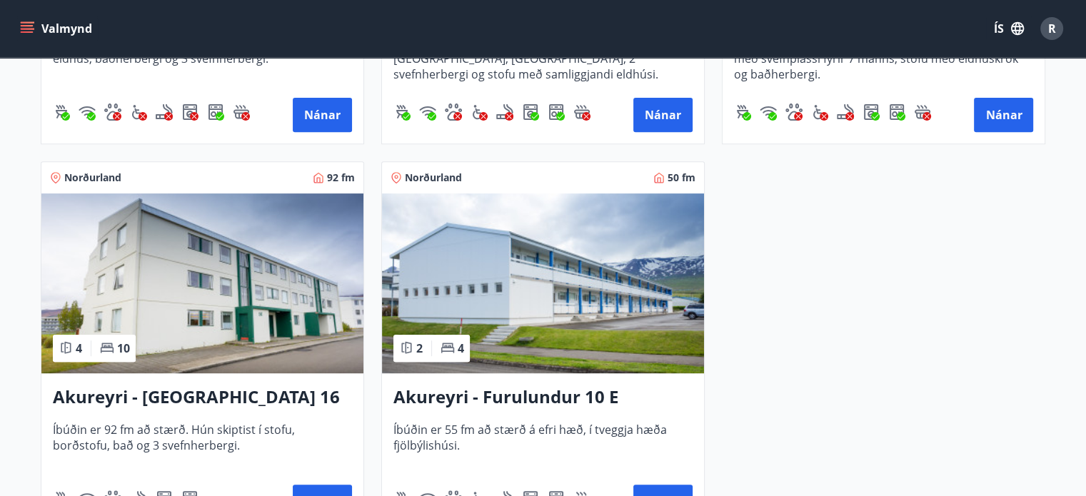
scroll to position [568, 0]
